Goal: Check status: Check status

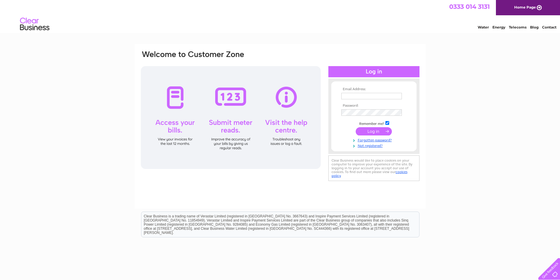
type input "harvestbaptist.forfar@gmail.com"
click at [380, 131] on input "submit" at bounding box center [373, 131] width 36 height 8
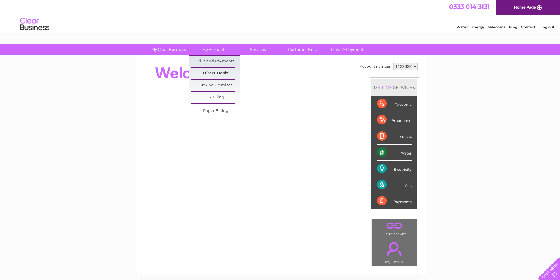
click at [214, 73] on link "Direct Debit" at bounding box center [215, 74] width 48 height 12
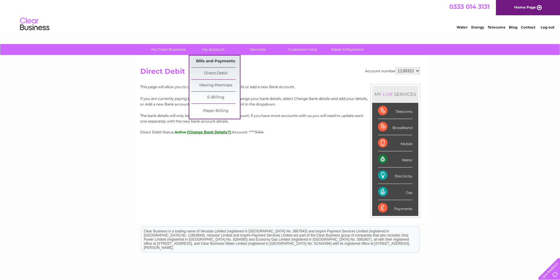
click at [213, 59] on link "Bills and Payments" at bounding box center [215, 62] width 48 height 12
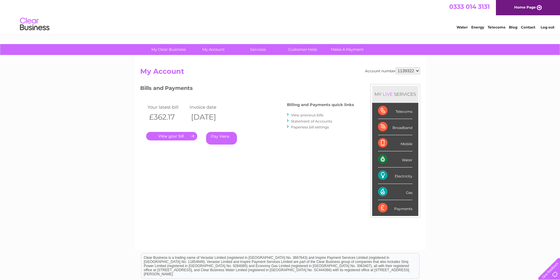
click at [163, 136] on link "." at bounding box center [171, 136] width 51 height 9
